Goal: Task Accomplishment & Management: Manage account settings

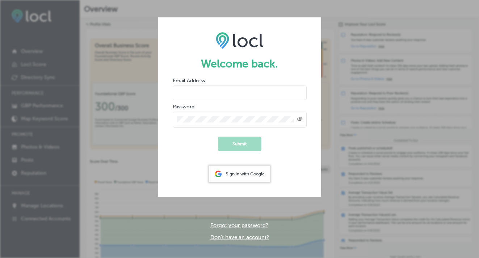
click at [202, 93] on input "email" at bounding box center [240, 92] width 134 height 14
type input "[EMAIL_ADDRESS][DOMAIN_NAME]"
click at [216, 125] on div "Created with Sketch." at bounding box center [240, 119] width 134 height 16
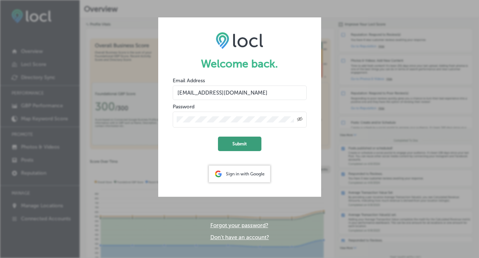
click at [234, 145] on button "Submit" at bounding box center [239, 143] width 43 height 14
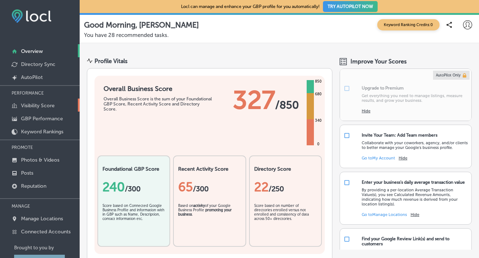
scroll to position [39, 0]
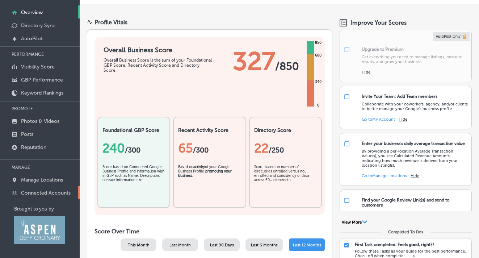
click at [53, 191] on p "Connected Accounts" at bounding box center [46, 193] width 50 height 6
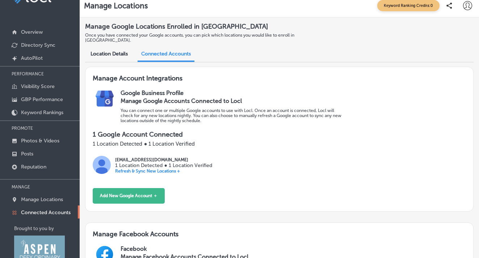
scroll to position [7, 0]
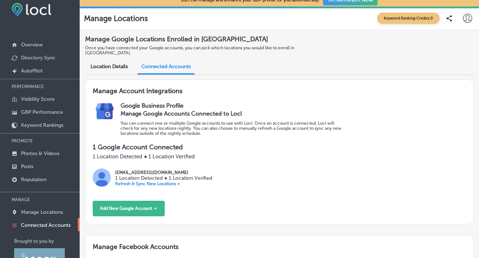
click at [122, 63] on span "Location Details" at bounding box center [108, 66] width 37 height 6
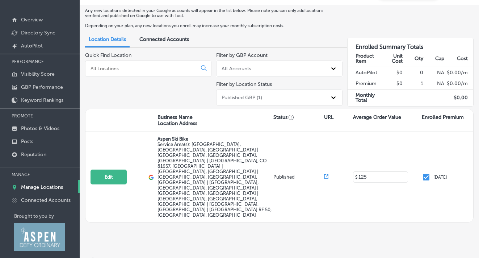
scroll to position [39, 0]
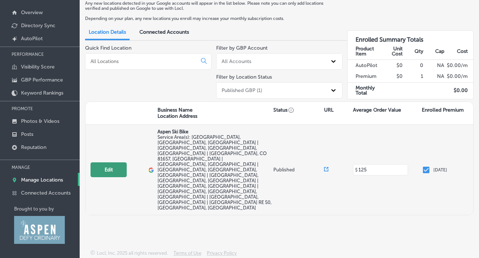
click at [122, 162] on button "Edit" at bounding box center [108, 169] width 36 height 15
select select "US"
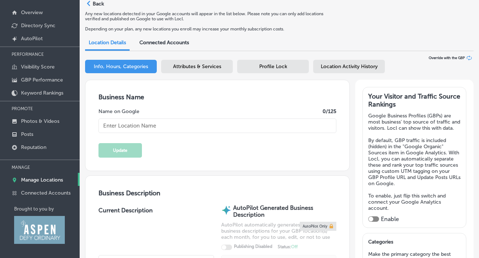
type input "Aspen Ski Bike"
checkbox input "false"
type input "[STREET_ADDRESS]"
type input "[GEOGRAPHIC_DATA]"
type input "81601"
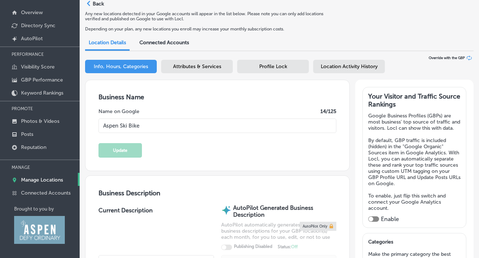
type input "US"
type input "[URL][DOMAIN_NAME]"
type input "125"
type textarea "Discover the thrill of the slopes with Aspen Ski Bike, your premier destination…"
type input "[PHONE_NUMBER]"
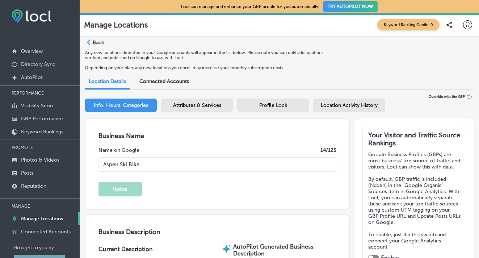
click at [97, 42] on p "Back" at bounding box center [98, 42] width 11 height 6
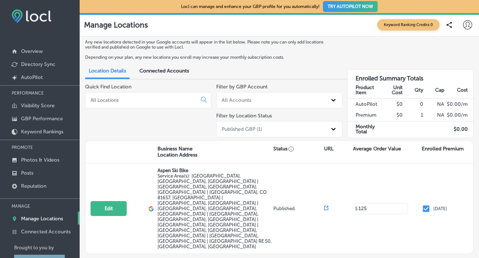
click at [465, 25] on icon at bounding box center [467, 24] width 9 height 9
click at [451, 60] on li "My Account" at bounding box center [447, 56] width 41 height 17
select select "US"
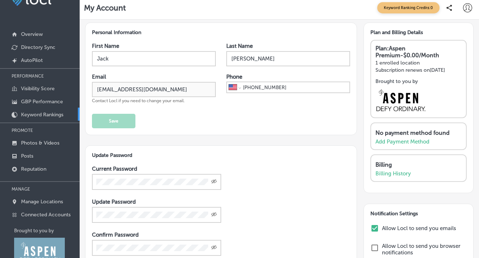
scroll to position [39, 0]
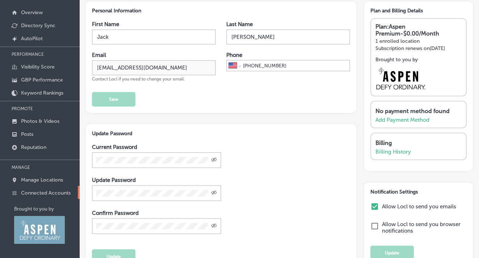
click at [38, 196] on link "Connected Accounts" at bounding box center [40, 192] width 80 height 13
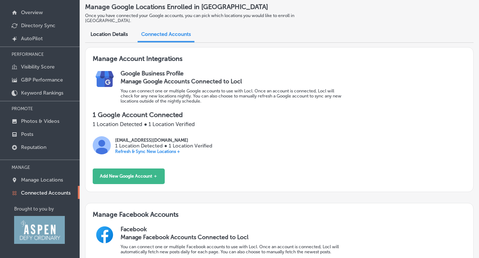
click at [136, 105] on div "Google Business Profile Manage Google Accounts Connected to Locl You can connec…" at bounding box center [293, 90] width 345 height 41
click at [141, 121] on p "1 Location Detected ● 1 Location Verified" at bounding box center [279, 124] width 373 height 7
click at [104, 147] on img at bounding box center [102, 145] width 18 height 18
click at [168, 149] on p "Refresh & Sync New Locations +" at bounding box center [163, 151] width 97 height 5
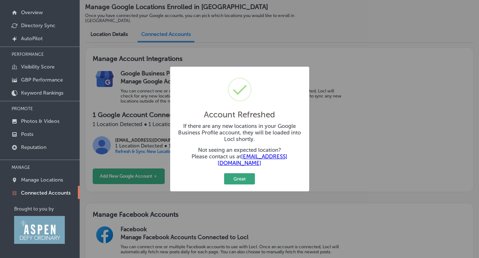
click at [241, 177] on button "Great" at bounding box center [239, 178] width 31 height 11
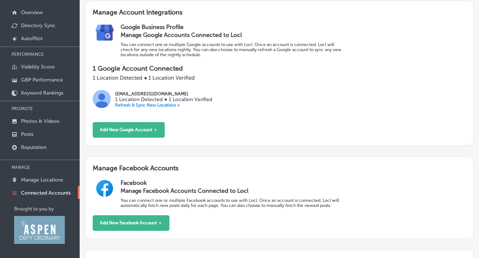
scroll to position [46, 0]
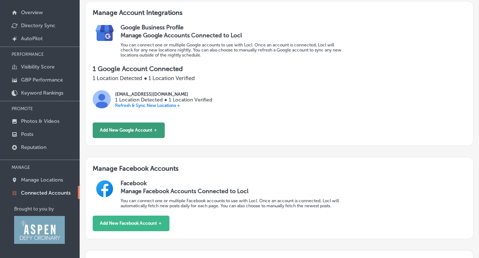
click at [143, 128] on button "Add New Google Account ＋" at bounding box center [129, 130] width 72 height 16
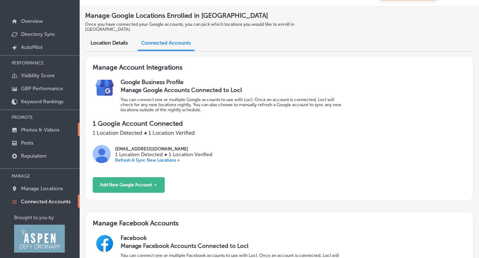
scroll to position [39, 0]
